Goal: Find specific page/section: Find specific page/section

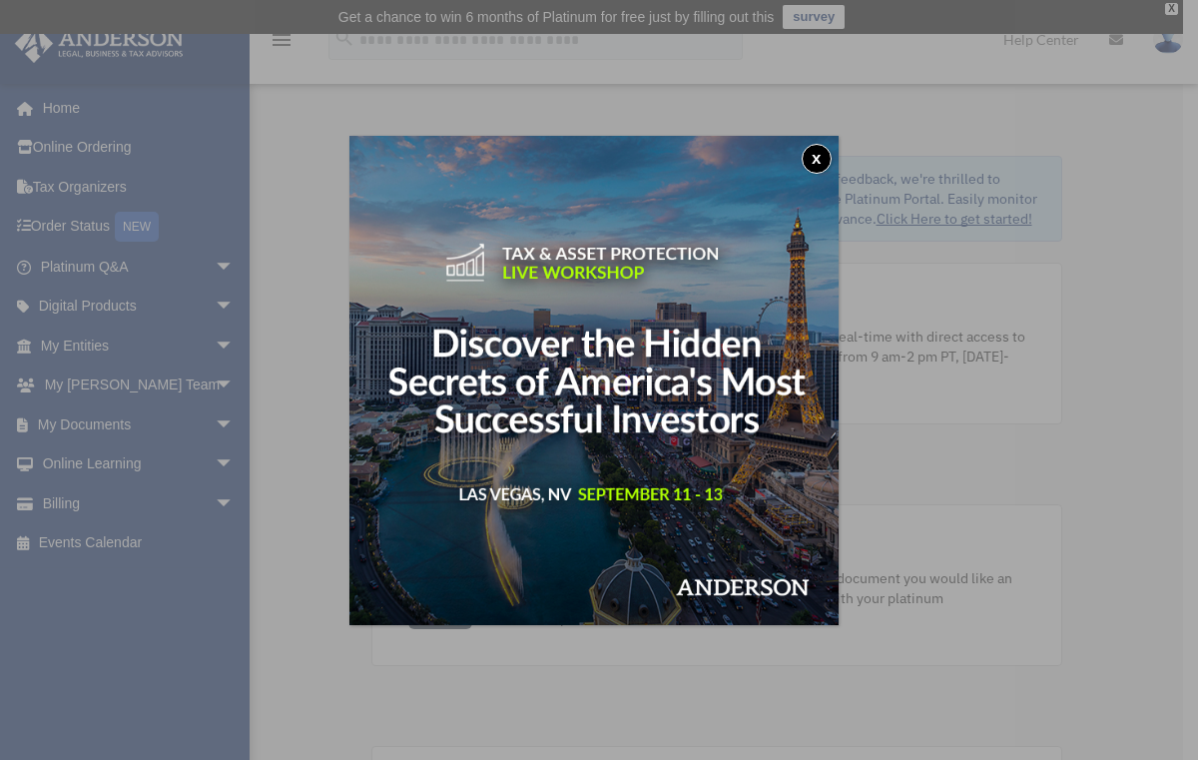
click at [821, 155] on button "x" at bounding box center [817, 159] width 30 height 30
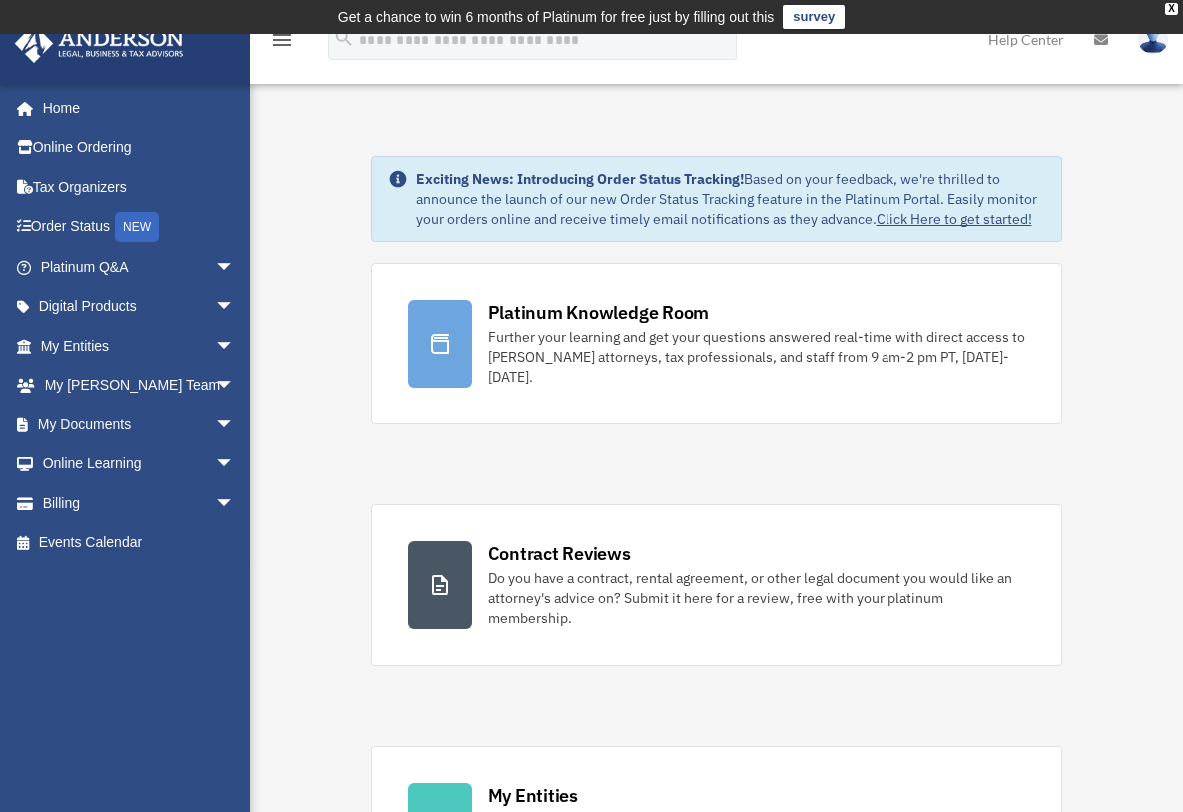
scroll to position [12, 0]
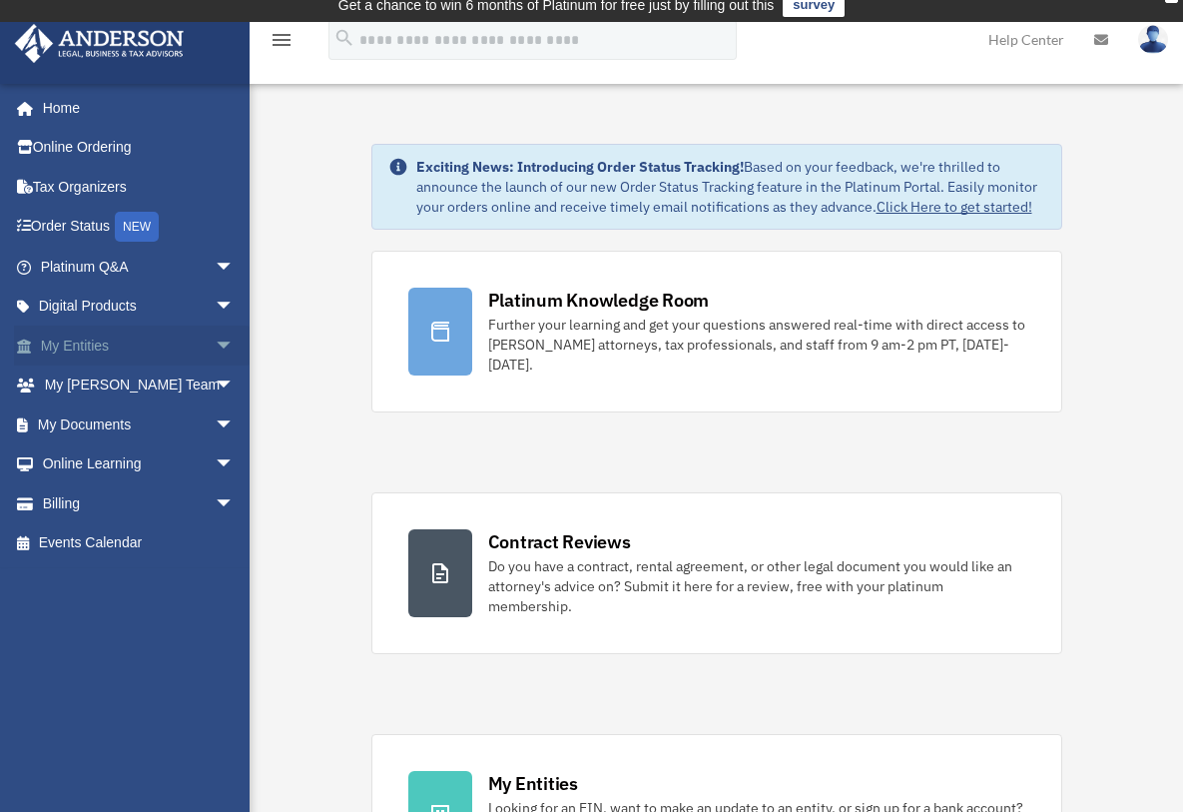
click at [215, 343] on span "arrow_drop_down" at bounding box center [235, 345] width 40 height 41
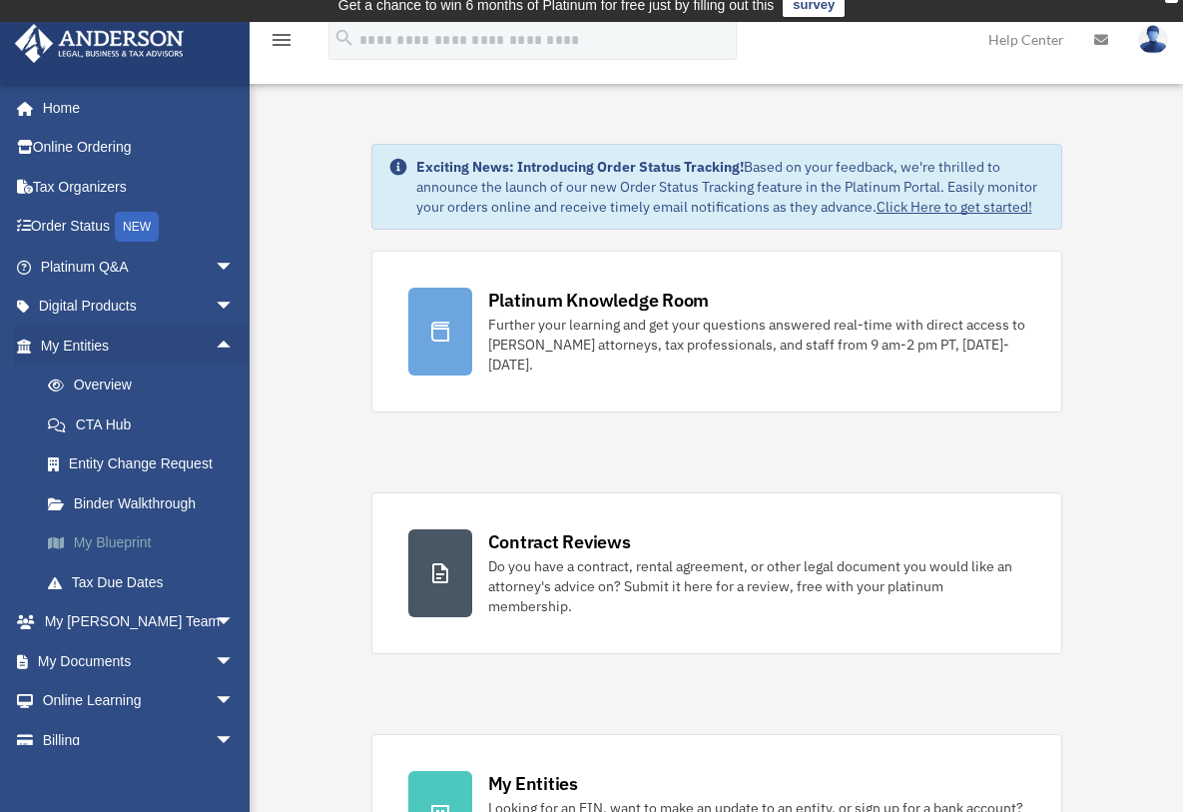
click at [137, 541] on link "My Blueprint" at bounding box center [146, 543] width 237 height 40
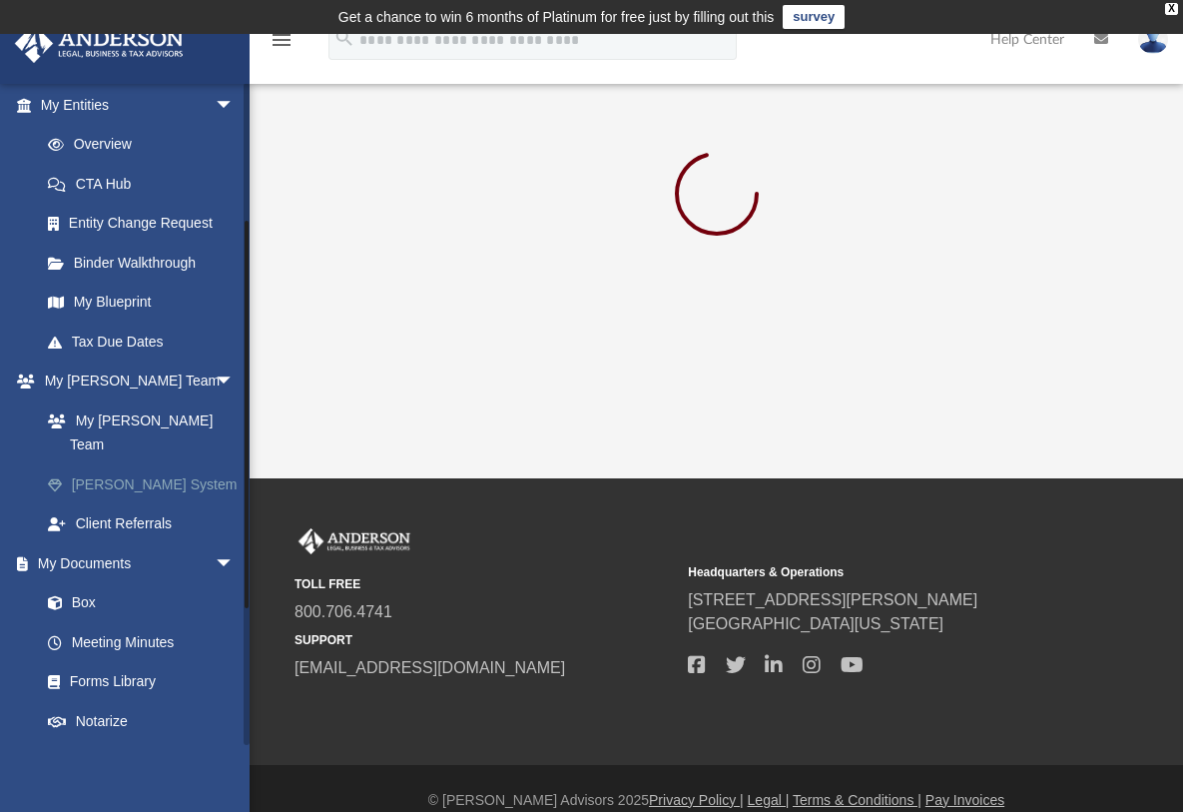
scroll to position [254, 0]
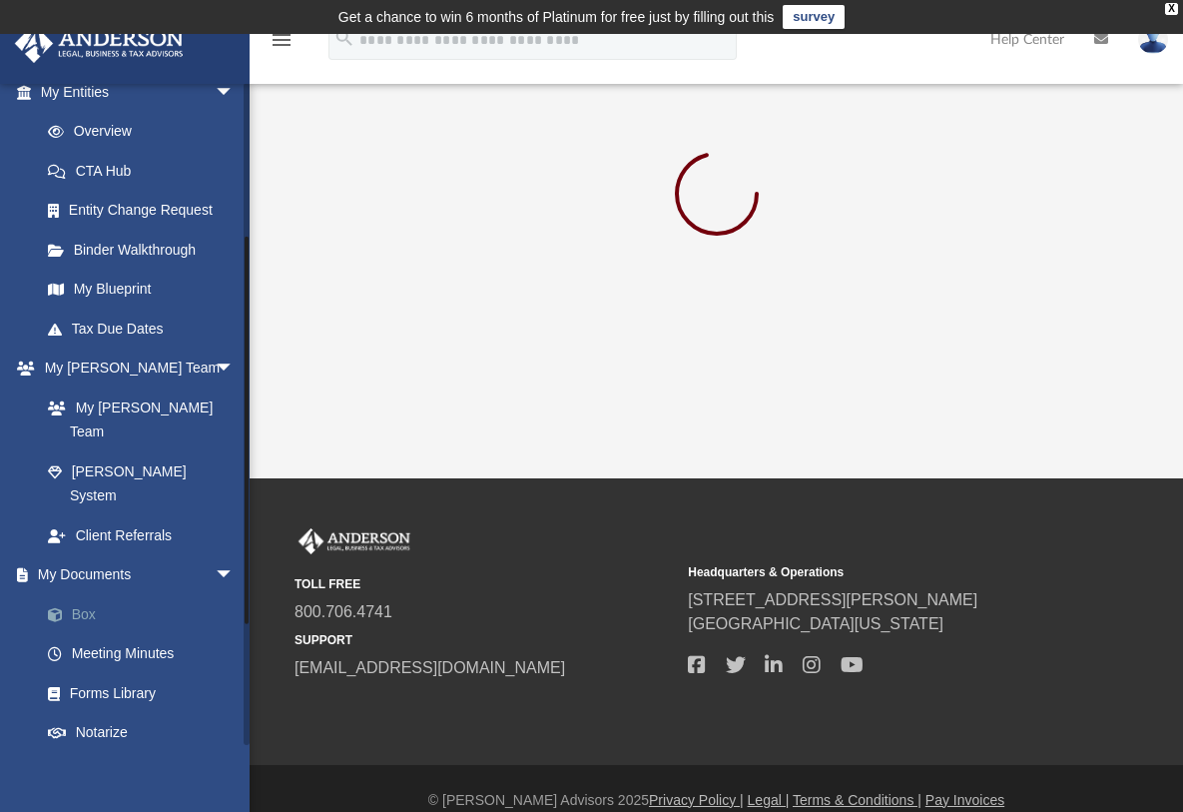
click at [71, 594] on link "Box" at bounding box center [146, 614] width 237 height 40
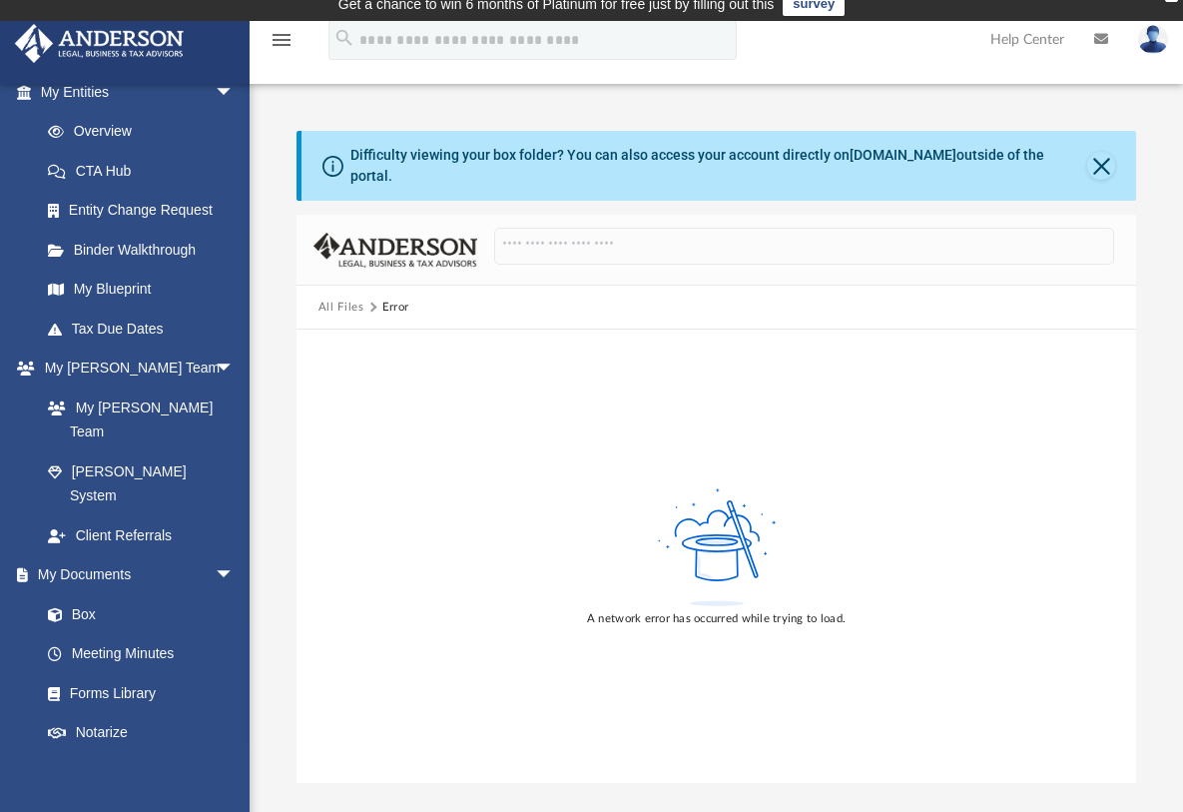
scroll to position [61, 0]
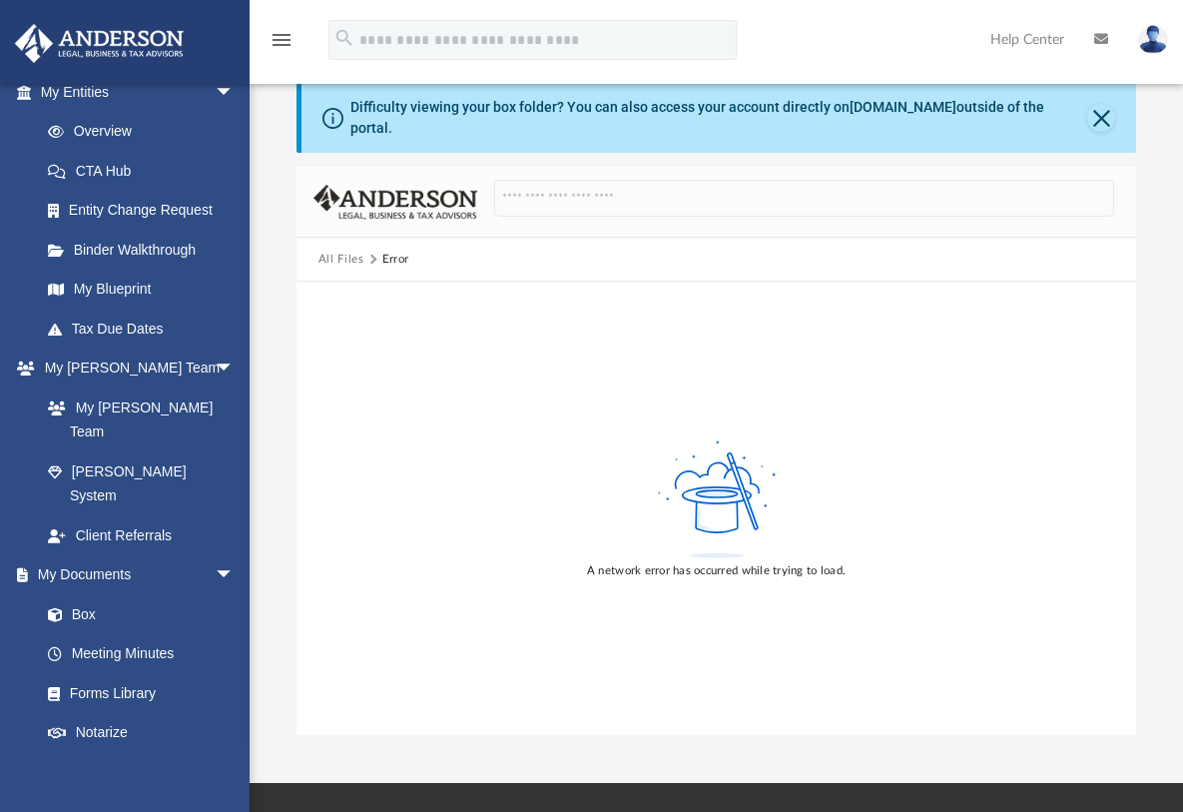
click at [339, 251] on button "All Files" at bounding box center [341, 260] width 46 height 18
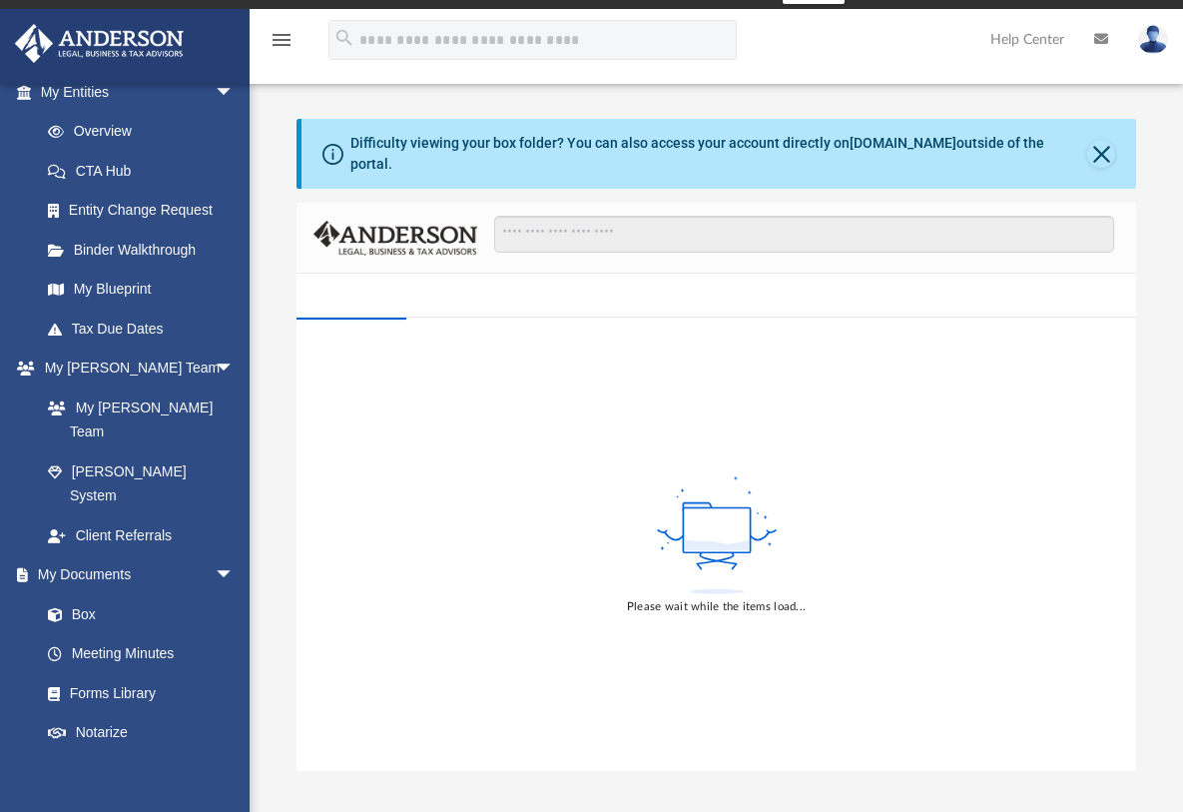
scroll to position [38, 0]
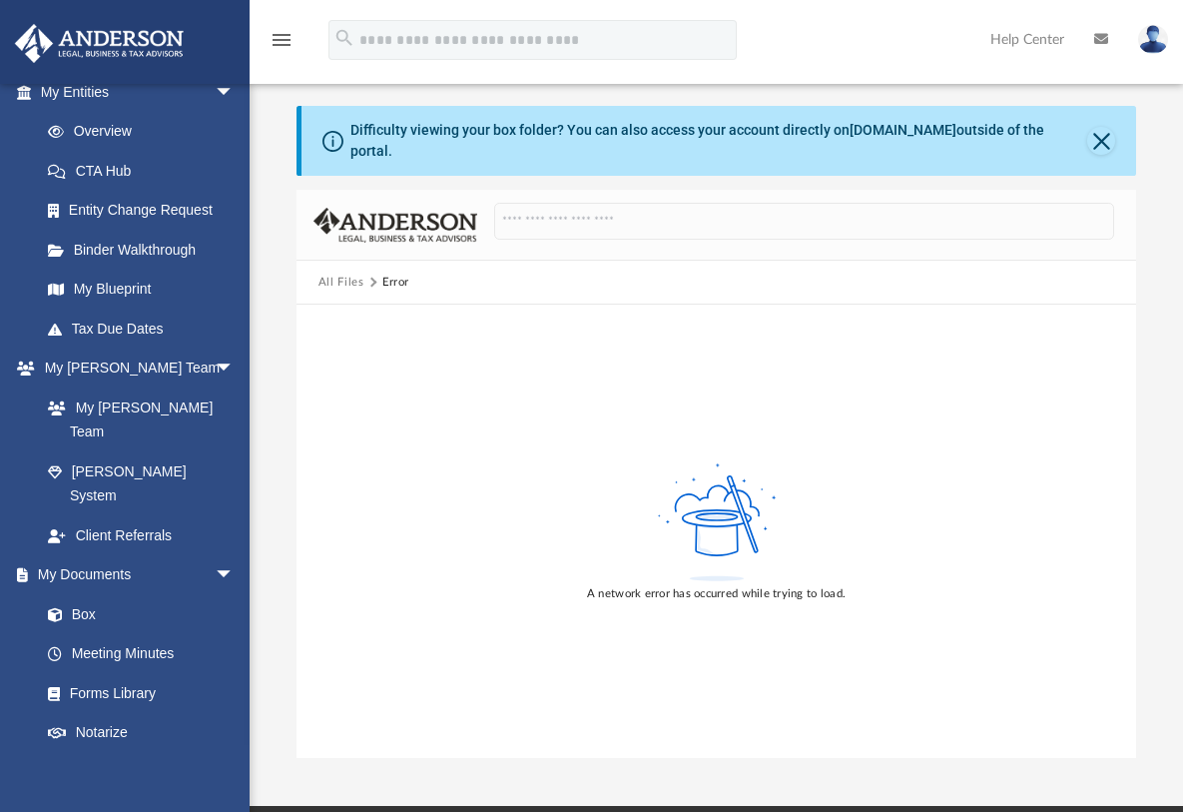
click at [990, 135] on div "Difficulty viewing your box folder? You can also access your account directly o…" at bounding box center [719, 141] width 738 height 42
click at [1101, 138] on button "Close" at bounding box center [1101, 141] width 28 height 28
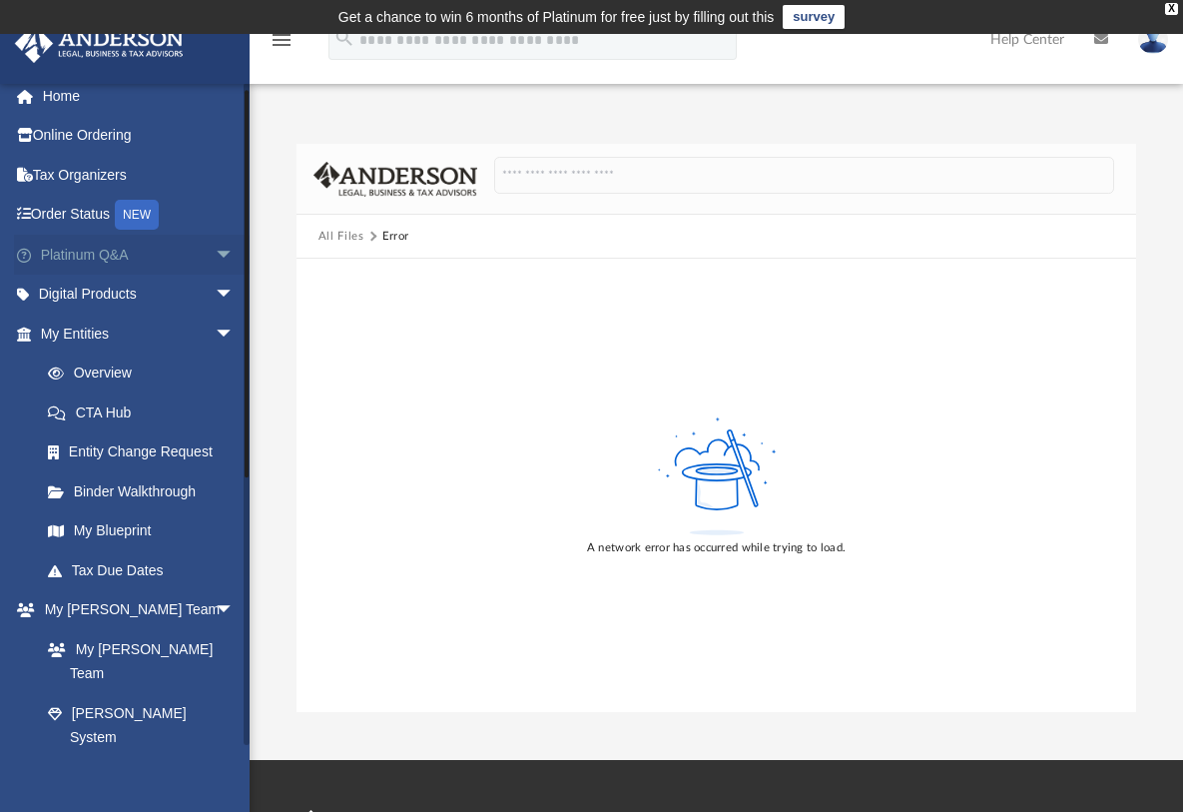
scroll to position [0, 0]
